Goal: Check status

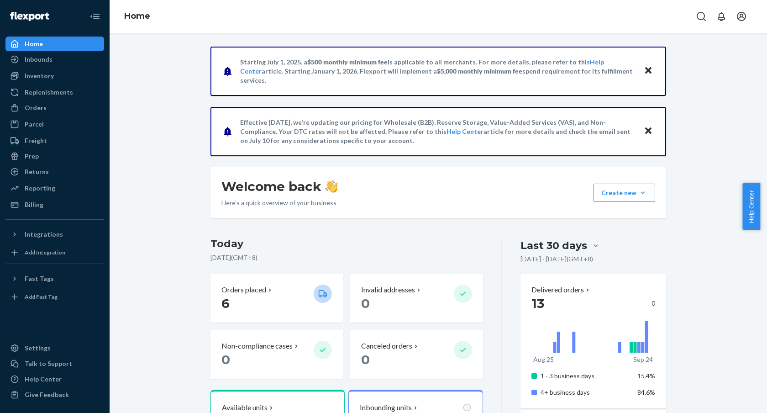
scroll to position [134, 0]
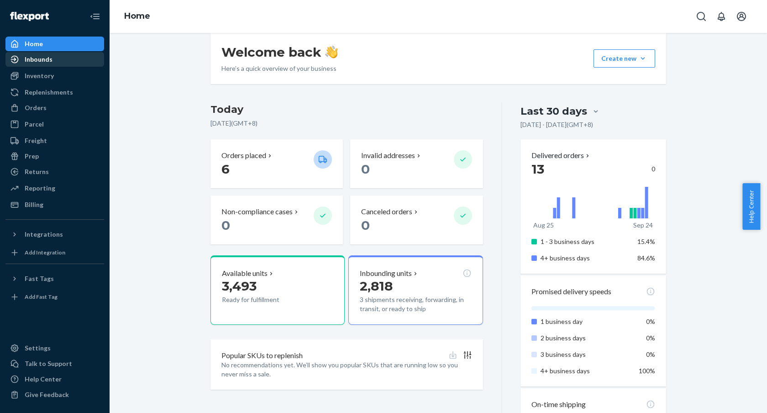
click at [94, 59] on div "Inbounds" at bounding box center [54, 59] width 97 height 13
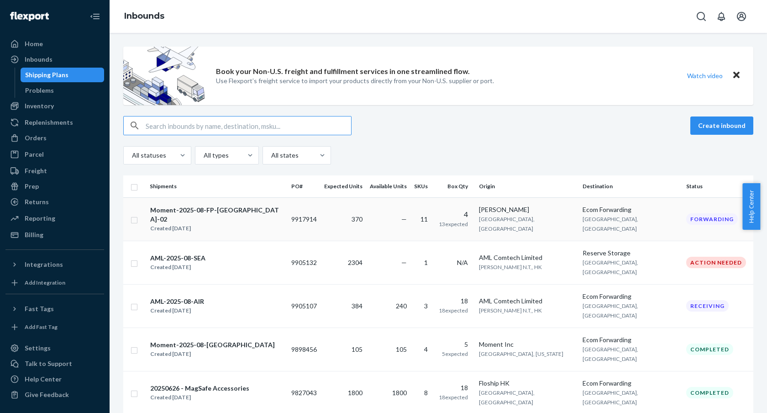
click at [352, 218] on span "370" at bounding box center [356, 219] width 11 height 8
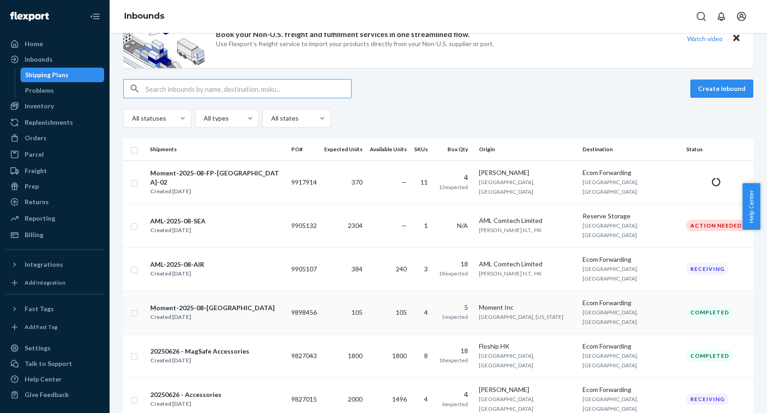
click at [221, 303] on div "Moment-2025-08-[GEOGRAPHIC_DATA]" at bounding box center [212, 307] width 125 height 9
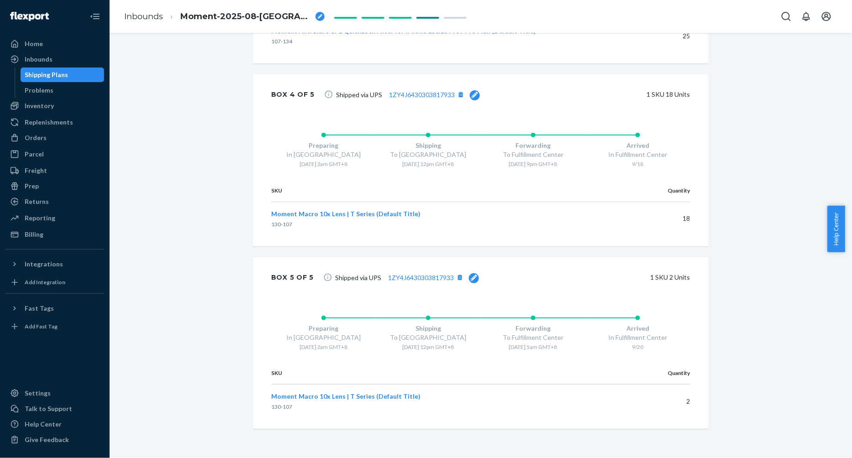
scroll to position [1026, 0]
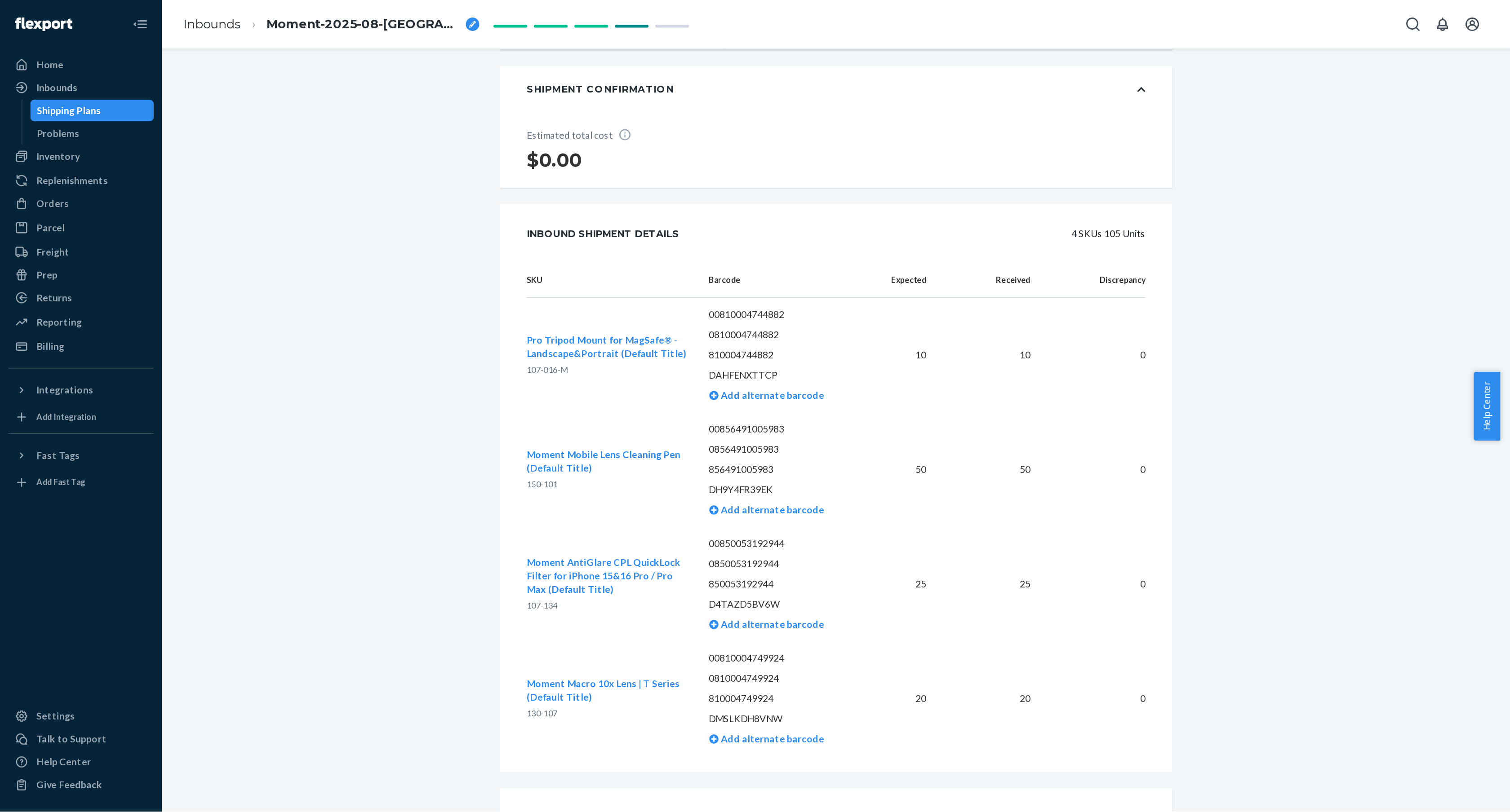
scroll to position [186, 0]
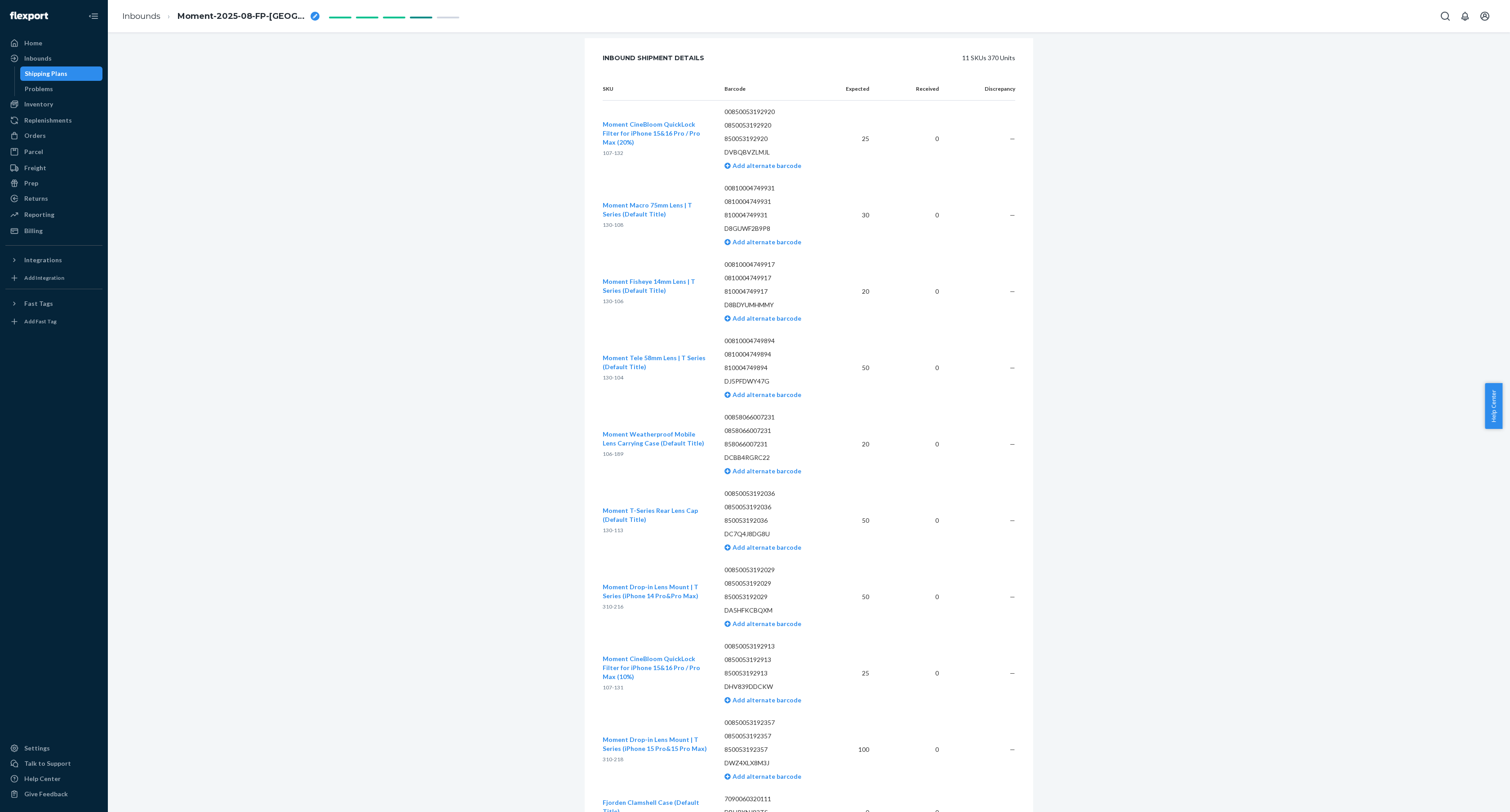
scroll to position [476, 0]
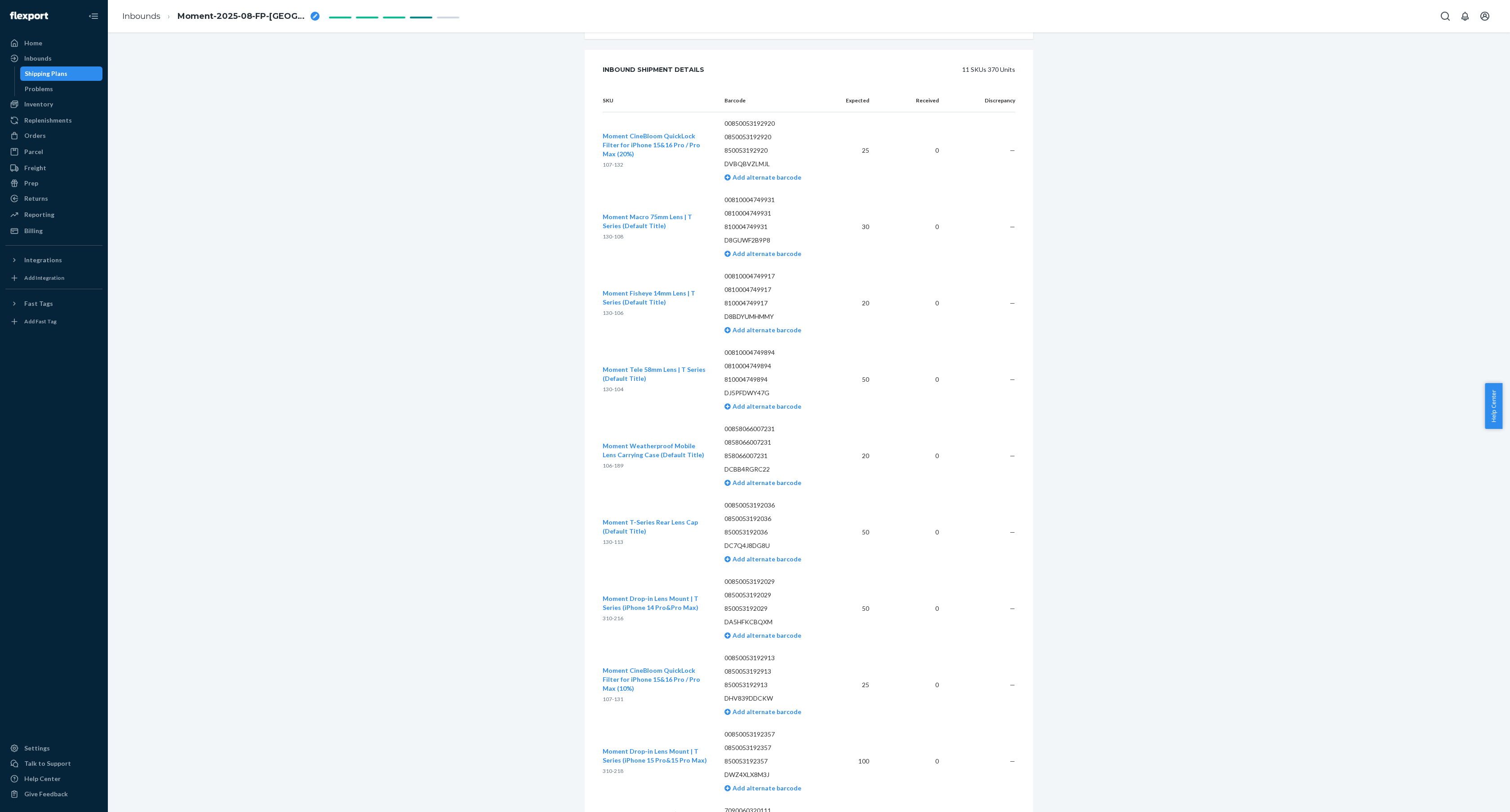
click at [831, 112] on th "Discrepancy" at bounding box center [980, 100] width 69 height 23
